Goal: Task Accomplishment & Management: Complete application form

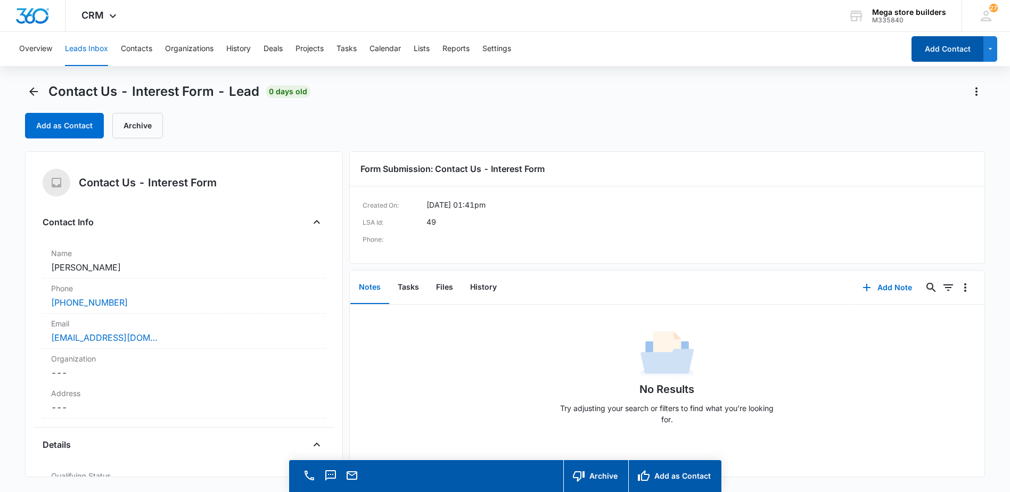
click at [946, 45] on button "Add Contact" at bounding box center [948, 49] width 72 height 26
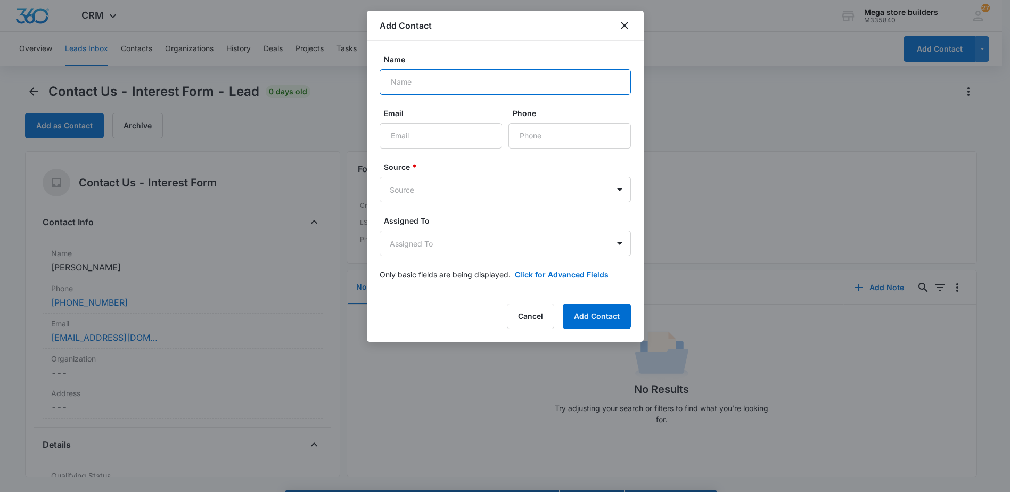
click at [464, 85] on input "Name" at bounding box center [505, 82] width 251 height 26
type input "[PERSON_NAME]"
drag, startPoint x: 119, startPoint y: 337, endPoint x: 455, endPoint y: 135, distance: 392.3
click at [455, 135] on input "Email" at bounding box center [441, 136] width 123 height 26
type input "s"
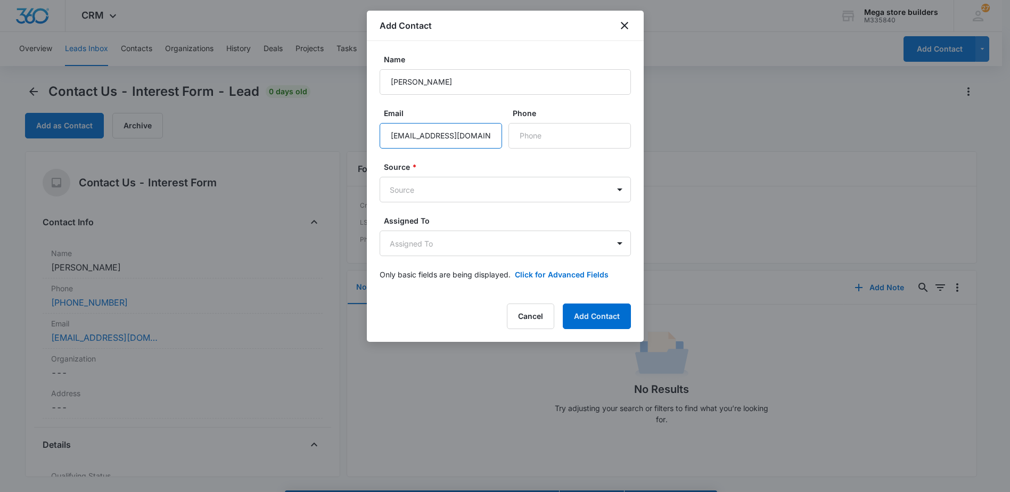
type input "[EMAIL_ADDRESS][DOMAIN_NAME]"
type input "[PHONE_NUMBER]"
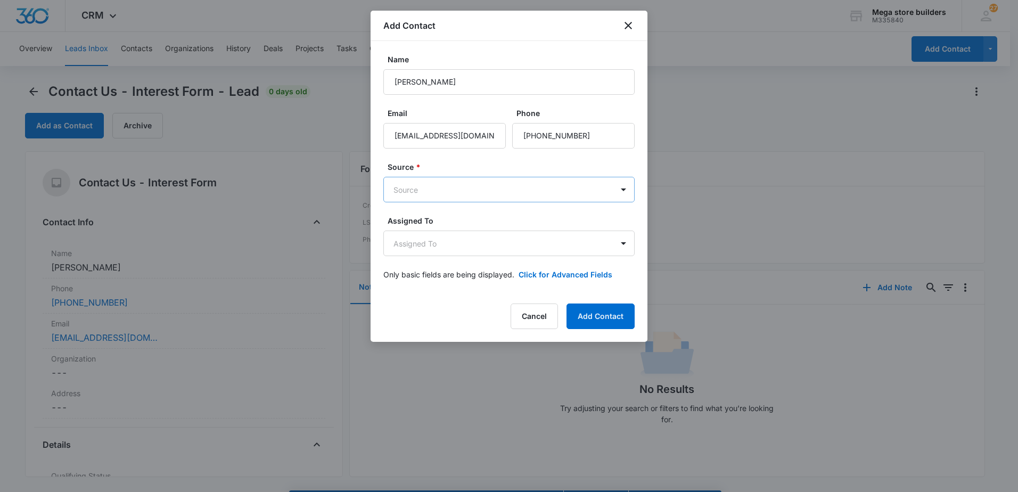
click at [489, 189] on body "CRM Apps Reputation Forms CRM Email Social Content Ads Intelligence Files Brand…" at bounding box center [509, 261] width 1018 height 523
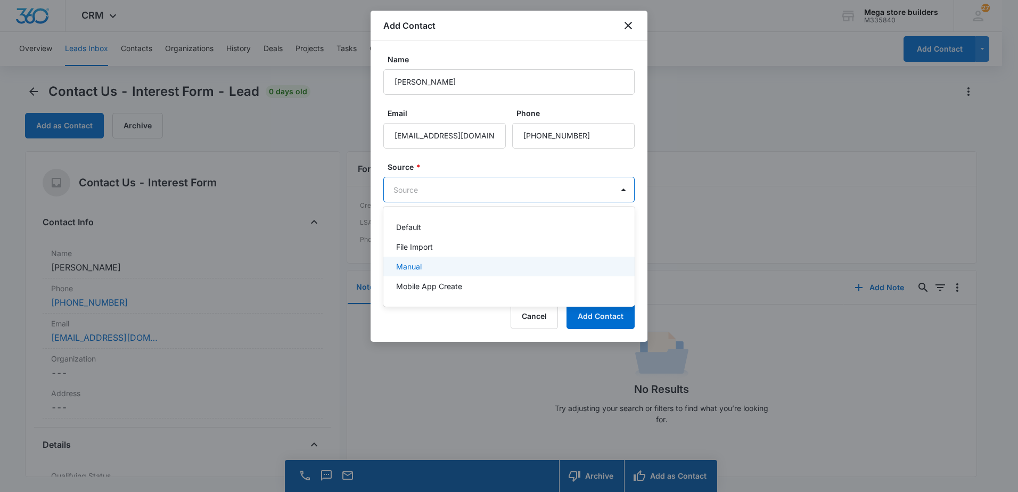
click at [424, 267] on div "Manual" at bounding box center [508, 266] width 224 height 11
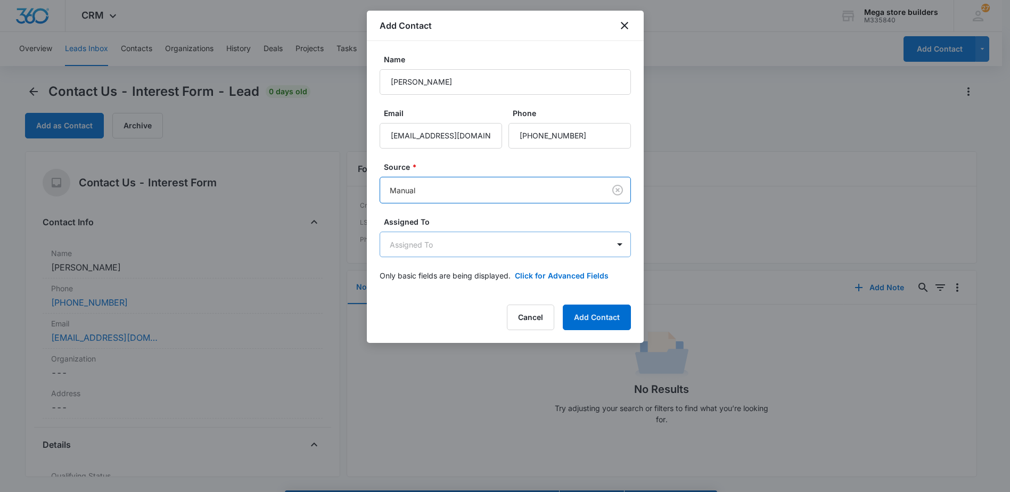
click at [550, 247] on body "CRM Apps Reputation Forms CRM Email Social Content Ads Intelligence Files Brand…" at bounding box center [505, 261] width 1010 height 523
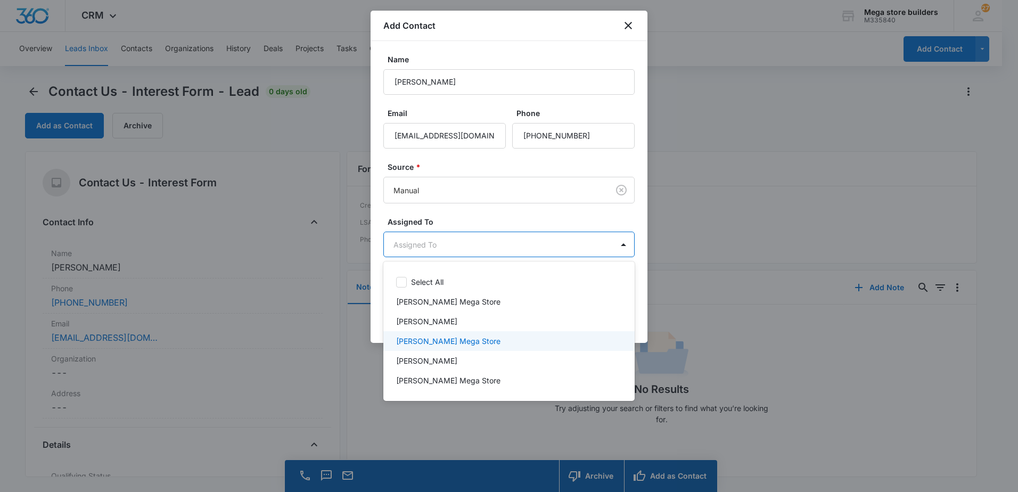
click at [456, 334] on div "[PERSON_NAME] Mega Store" at bounding box center [508, 341] width 251 height 20
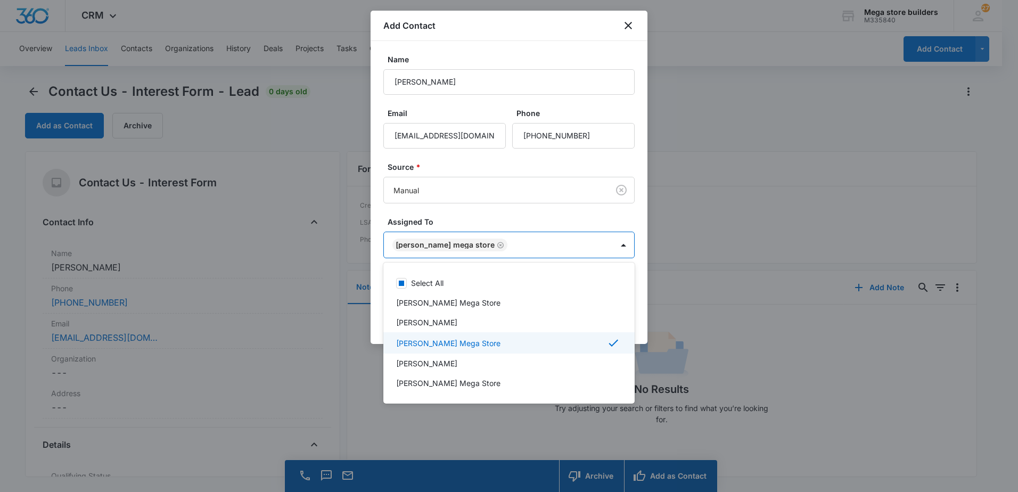
click at [717, 374] on div at bounding box center [509, 246] width 1018 height 492
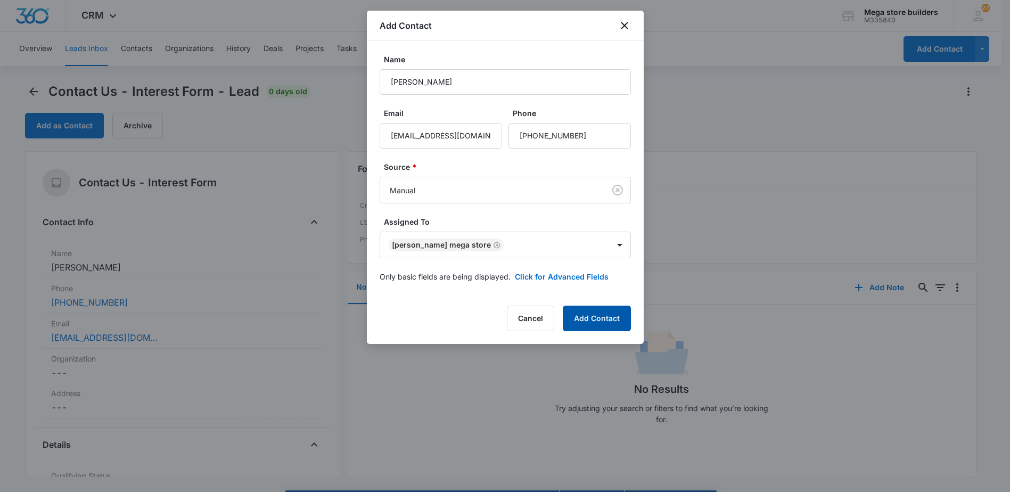
click at [598, 321] on button "Add Contact" at bounding box center [597, 319] width 68 height 26
